Goal: Information Seeking & Learning: Learn about a topic

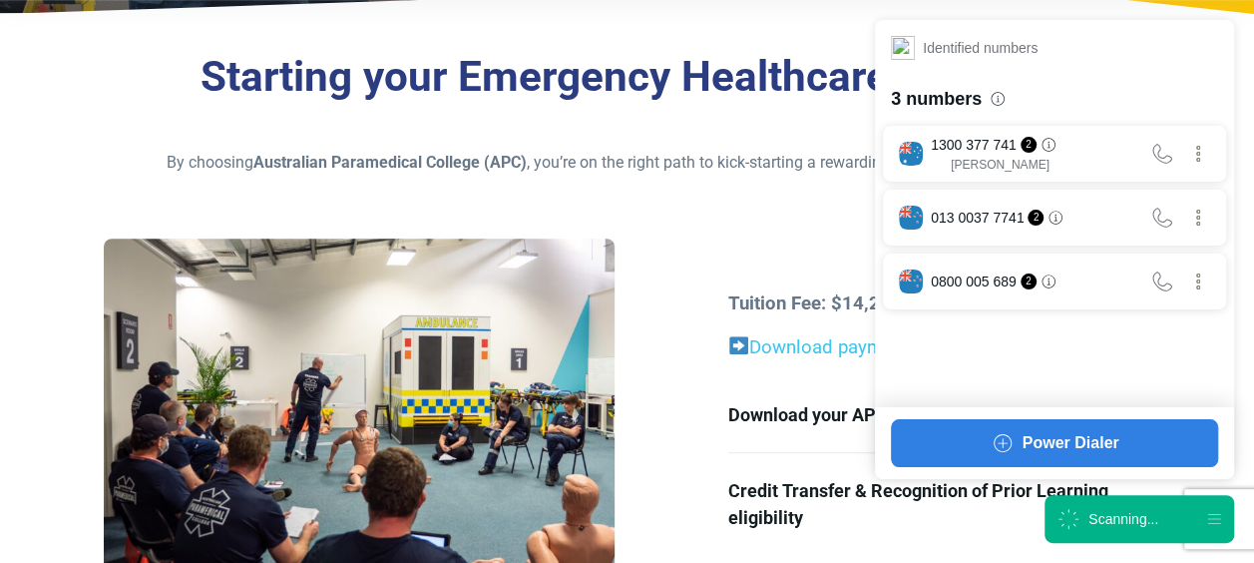
click at [1109, 509] on div "Scanning..." at bounding box center [1124, 519] width 70 height 20
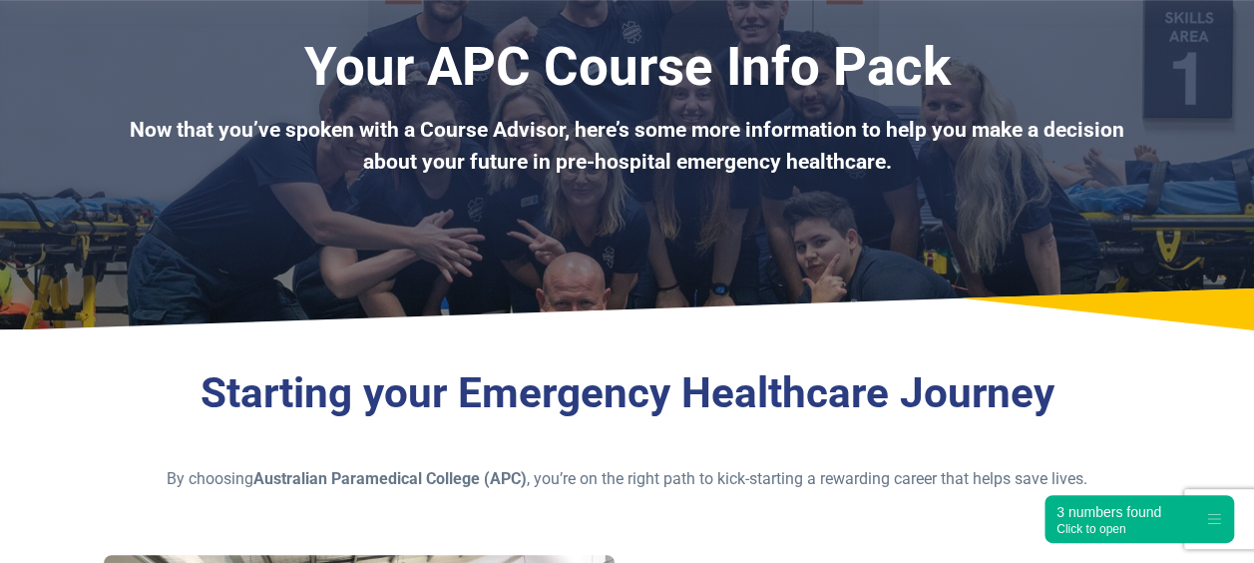
scroll to position [123, 0]
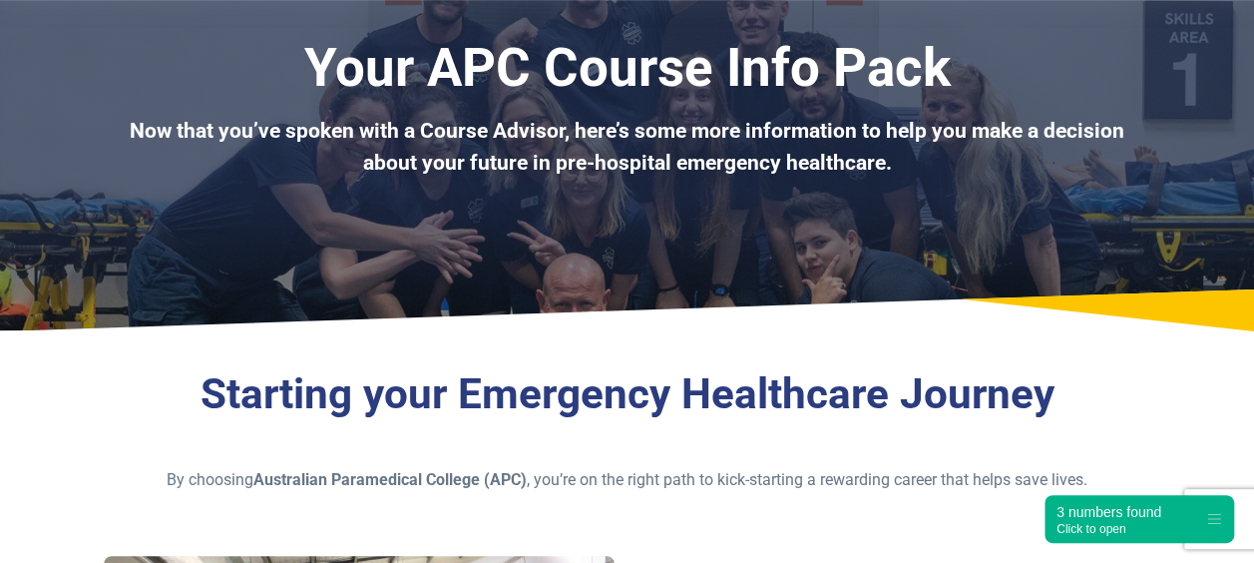
drag, startPoint x: 298, startPoint y: 72, endPoint x: 919, endPoint y: 242, distance: 643.7
click at [919, 242] on div "Your APC Course Info Pack Now that you’ve spoken with a Course Advisor, here’s …" at bounding box center [627, 103] width 1254 height 453
drag, startPoint x: 919, startPoint y: 242, endPoint x: 824, endPoint y: 256, distance: 95.8
click at [824, 256] on div "Your APC Course Info Pack Now that you’ve spoken with a Course Advisor, here’s …" at bounding box center [627, 103] width 1254 height 453
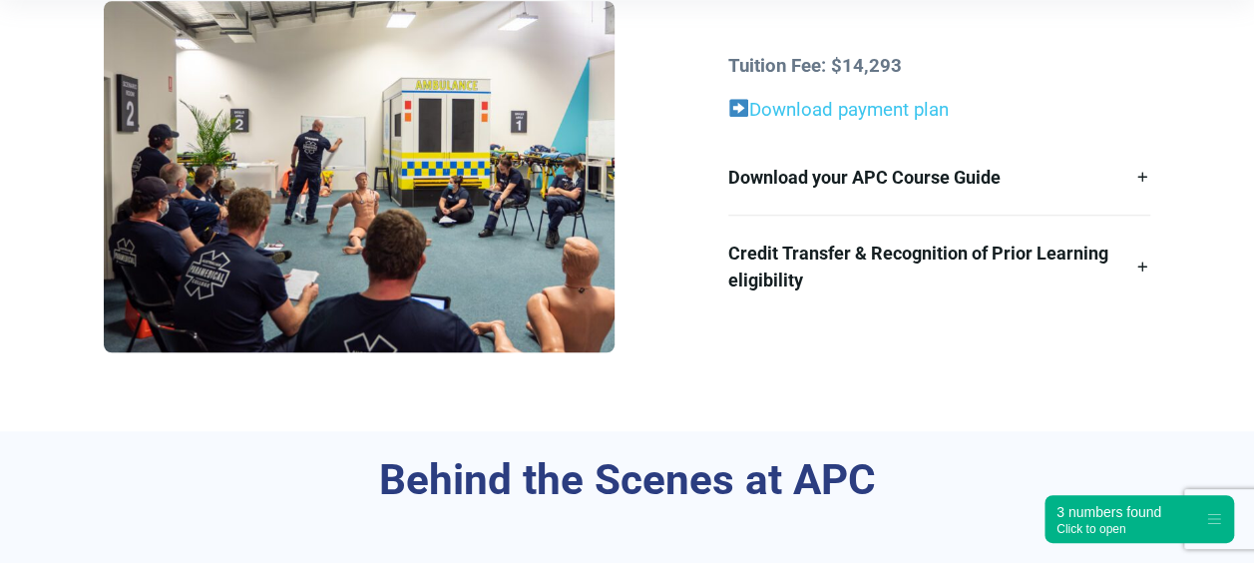
scroll to position [676, 0]
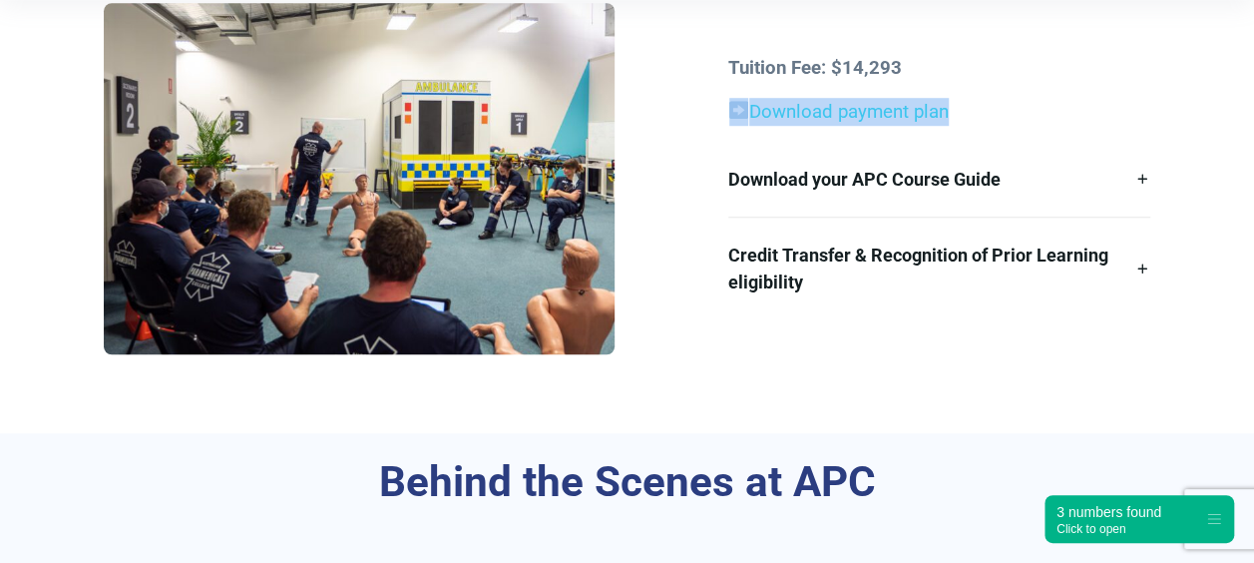
drag, startPoint x: 1253, startPoint y: 84, endPoint x: 1253, endPoint y: 56, distance: 27.9
click at [1253, 56] on div "Starting your Emergency Healthcare Journey By choosing Australian Paramedical C…" at bounding box center [627, 112] width 1254 height 641
drag, startPoint x: 1253, startPoint y: 56, endPoint x: 1199, endPoint y: 257, distance: 208.7
click at [1199, 257] on div "Starting your Emergency Healthcare Journey By choosing Australian Paramedical C…" at bounding box center [627, 112] width 1254 height 641
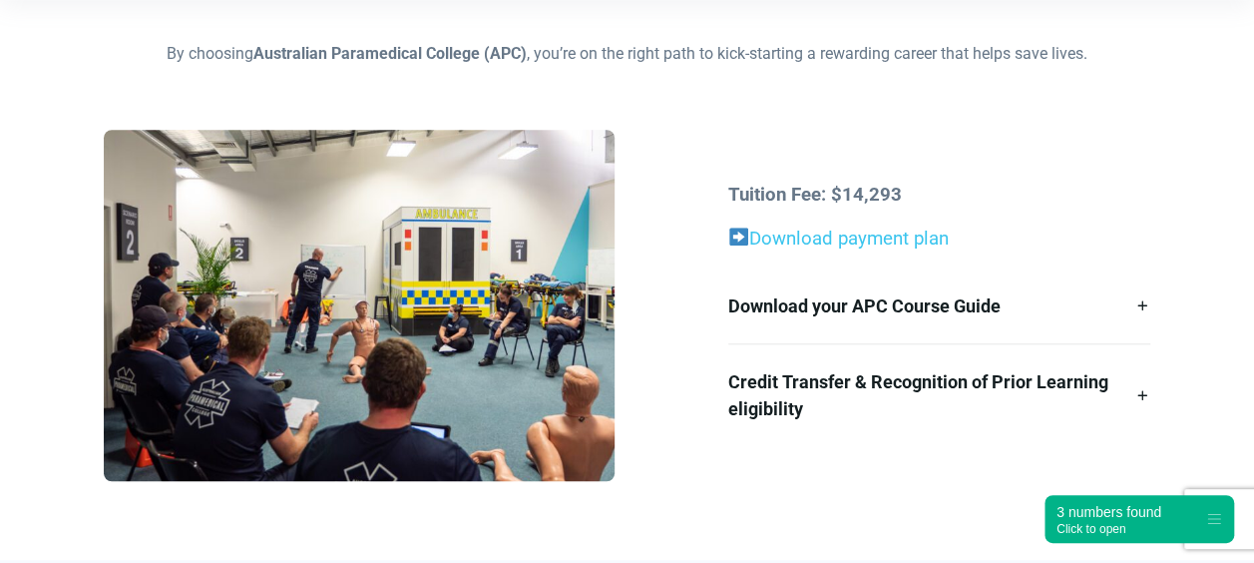
scroll to position [531, 0]
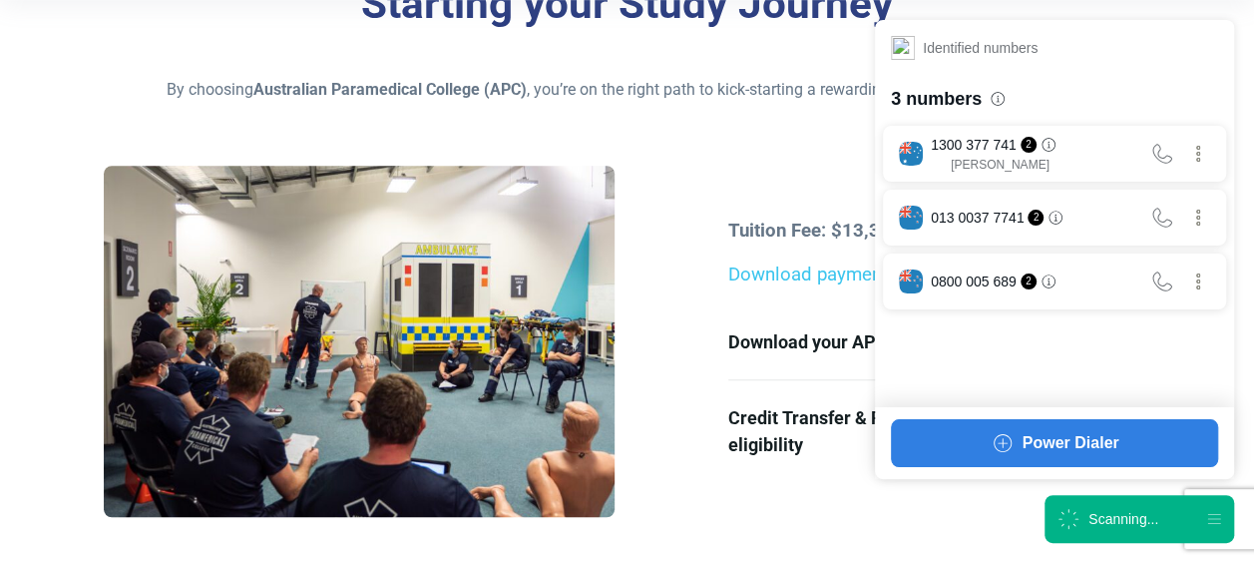
scroll to position [515, 0]
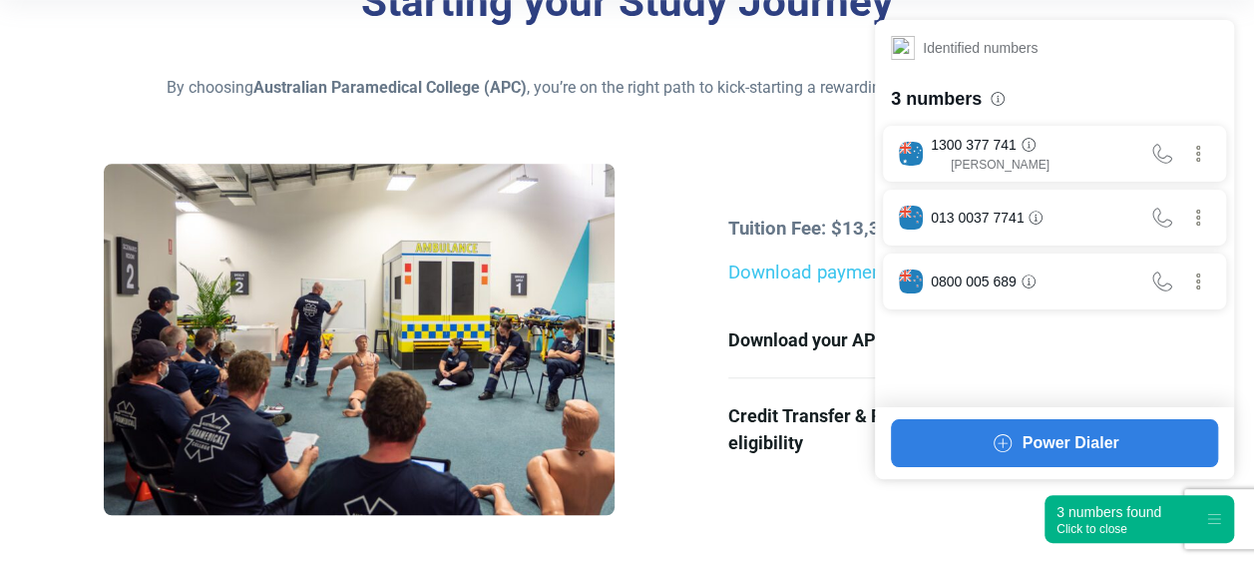
click at [1060, 508] on div "3 numbers found" at bounding box center [1109, 512] width 105 height 20
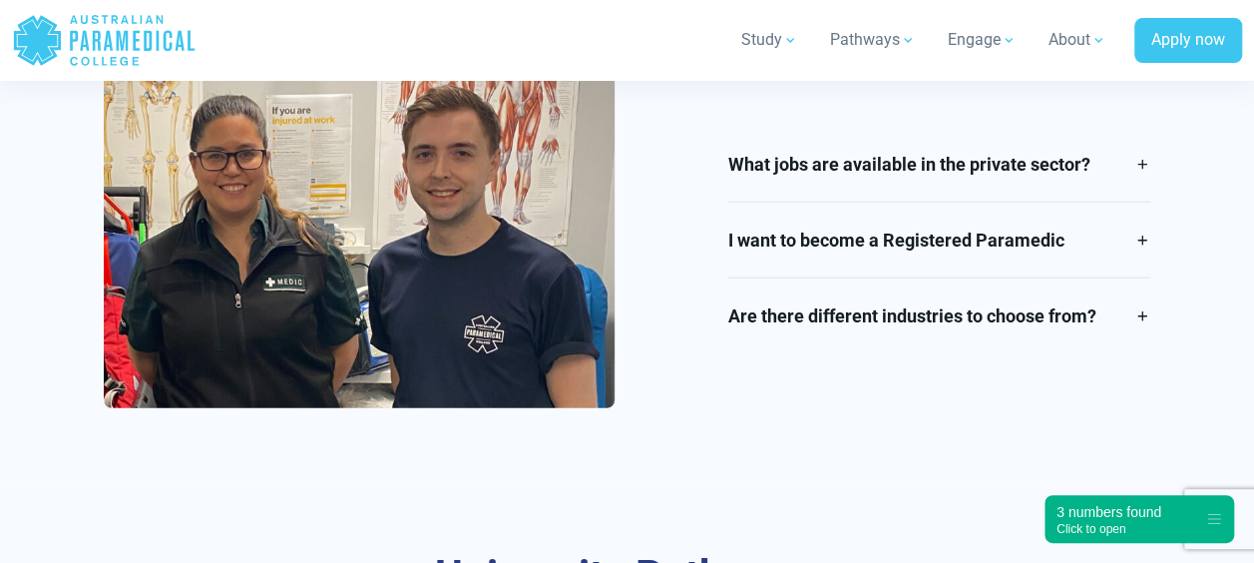
scroll to position [2450, 0]
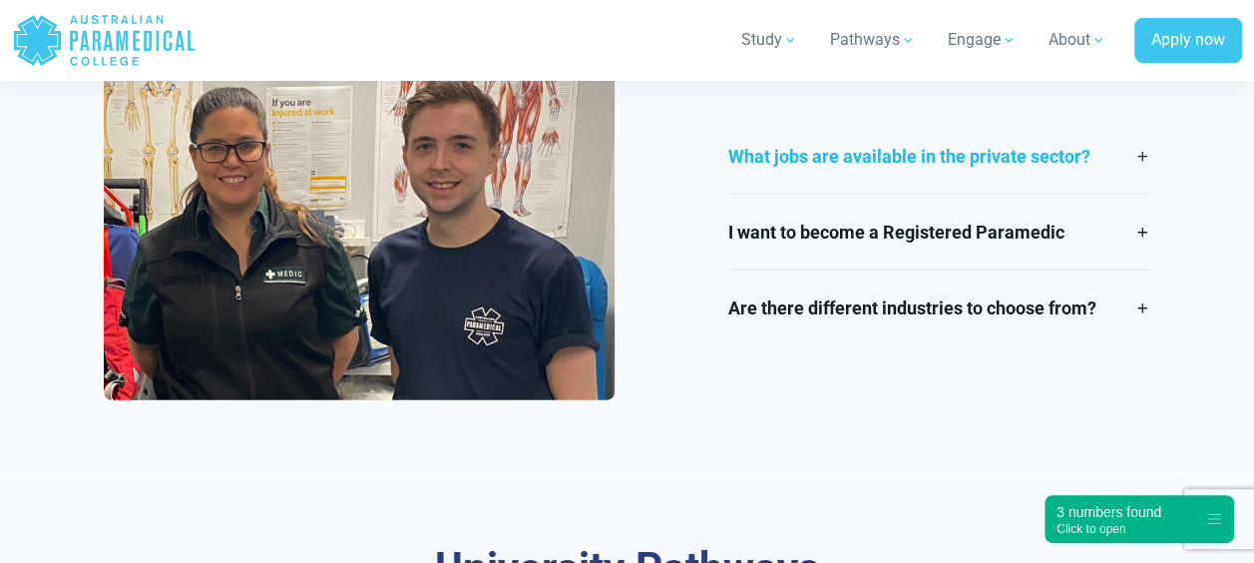
click at [828, 169] on link "What jobs are available in the private sector?" at bounding box center [939, 156] width 422 height 75
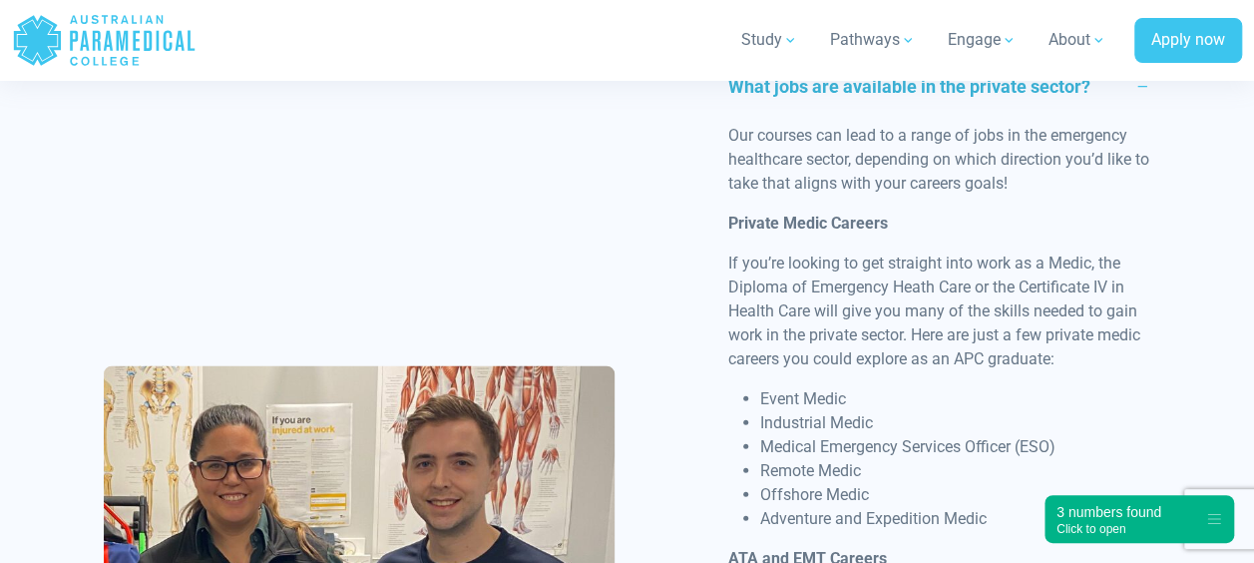
scroll to position [2626, 0]
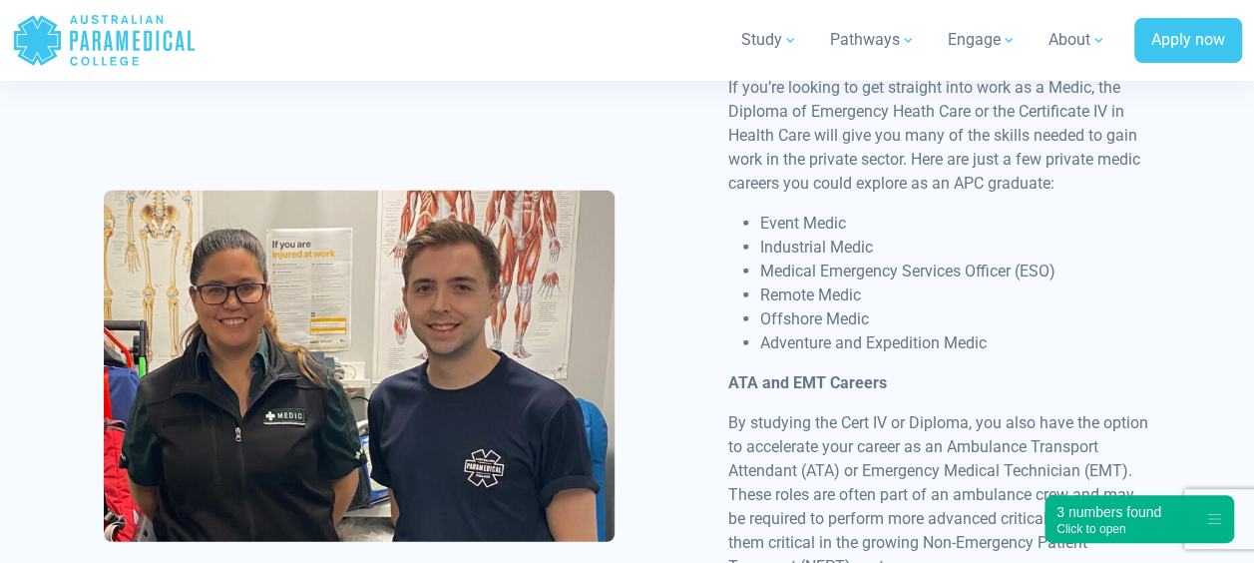
drag, startPoint x: 1016, startPoint y: 321, endPoint x: 742, endPoint y: 210, distance: 295.4
click at [742, 210] on div "Our courses can lead to a range of jobs in the emergency healthcare sector, dep…" at bounding box center [939, 335] width 422 height 774
drag, startPoint x: 742, startPoint y: 210, endPoint x: 840, endPoint y: 285, distance: 123.8
click at [840, 285] on li "Remote Medic" at bounding box center [955, 295] width 390 height 24
click at [828, 293] on li "Remote Medic" at bounding box center [955, 295] width 390 height 24
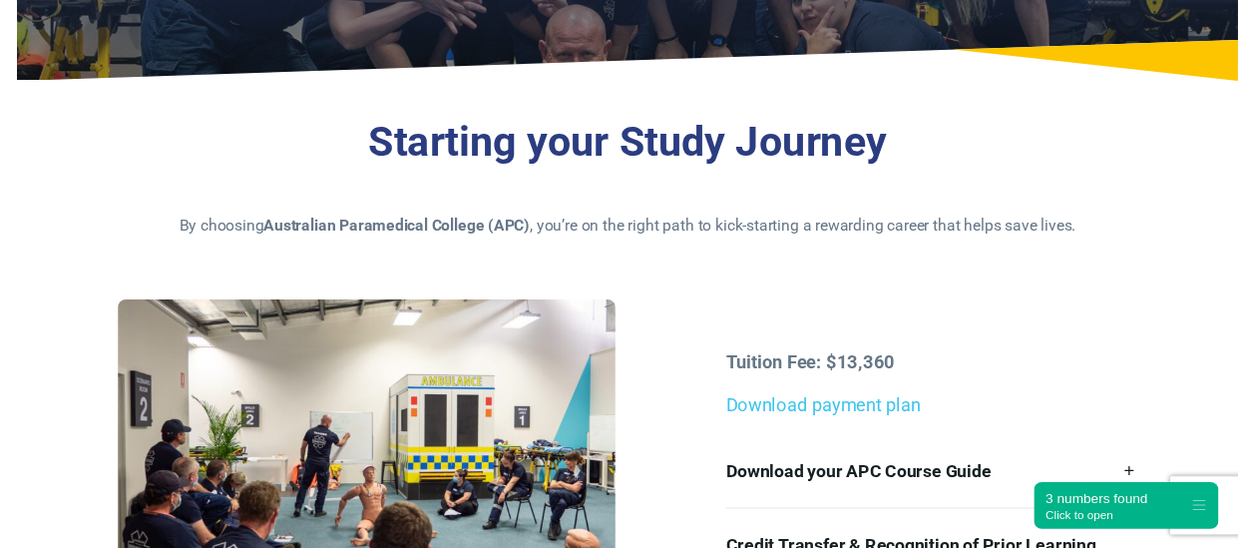
scroll to position [0, 0]
